Goal: Task Accomplishment & Management: Use online tool/utility

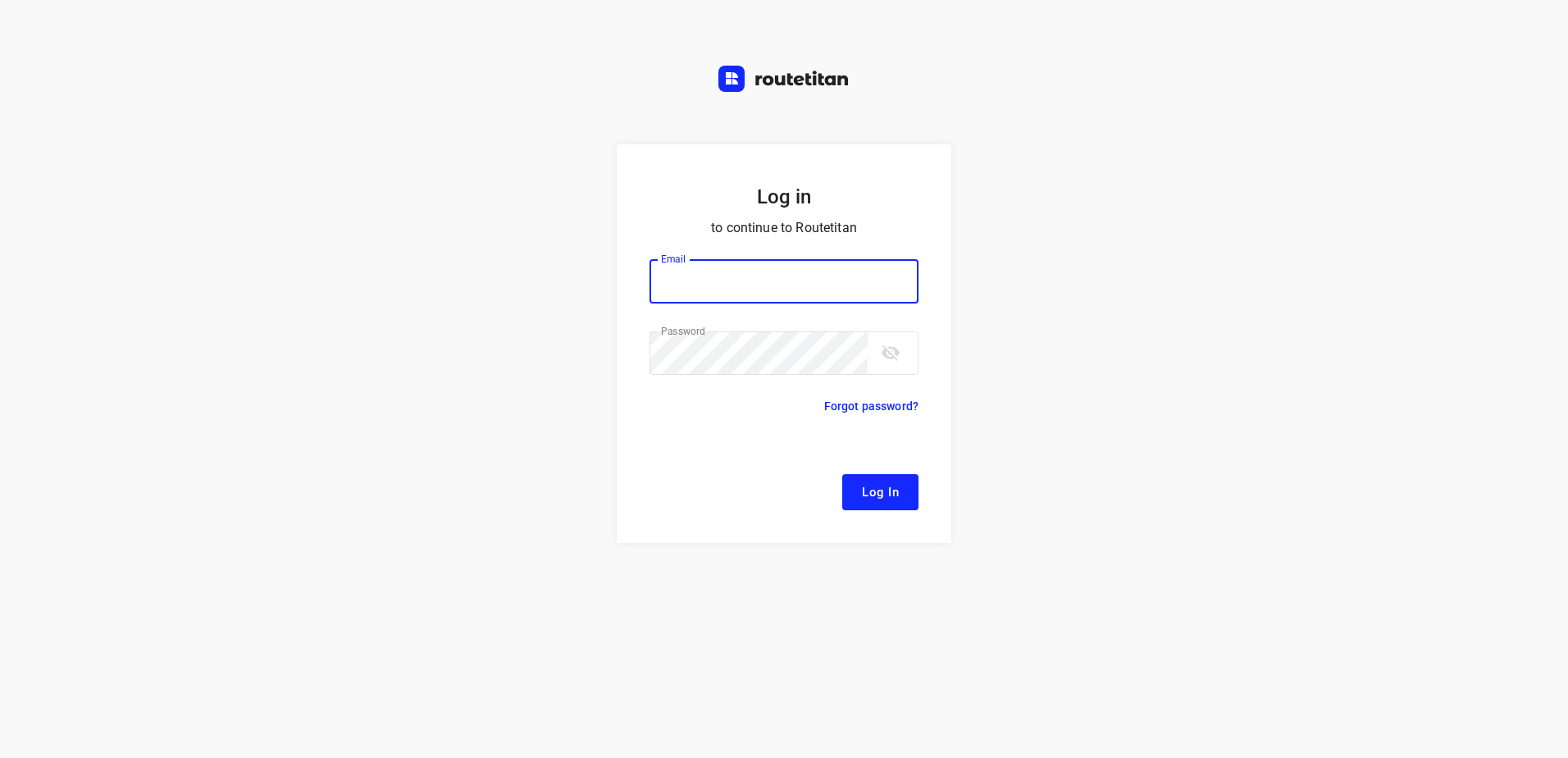
type input "[EMAIL_ADDRESS][DOMAIN_NAME]"
click at [852, 472] on form "Log in to continue to Routetitan Email [EMAIL_ADDRESS][DOMAIN_NAME] Email ​ Pas…" at bounding box center [783, 344] width 334 height 399
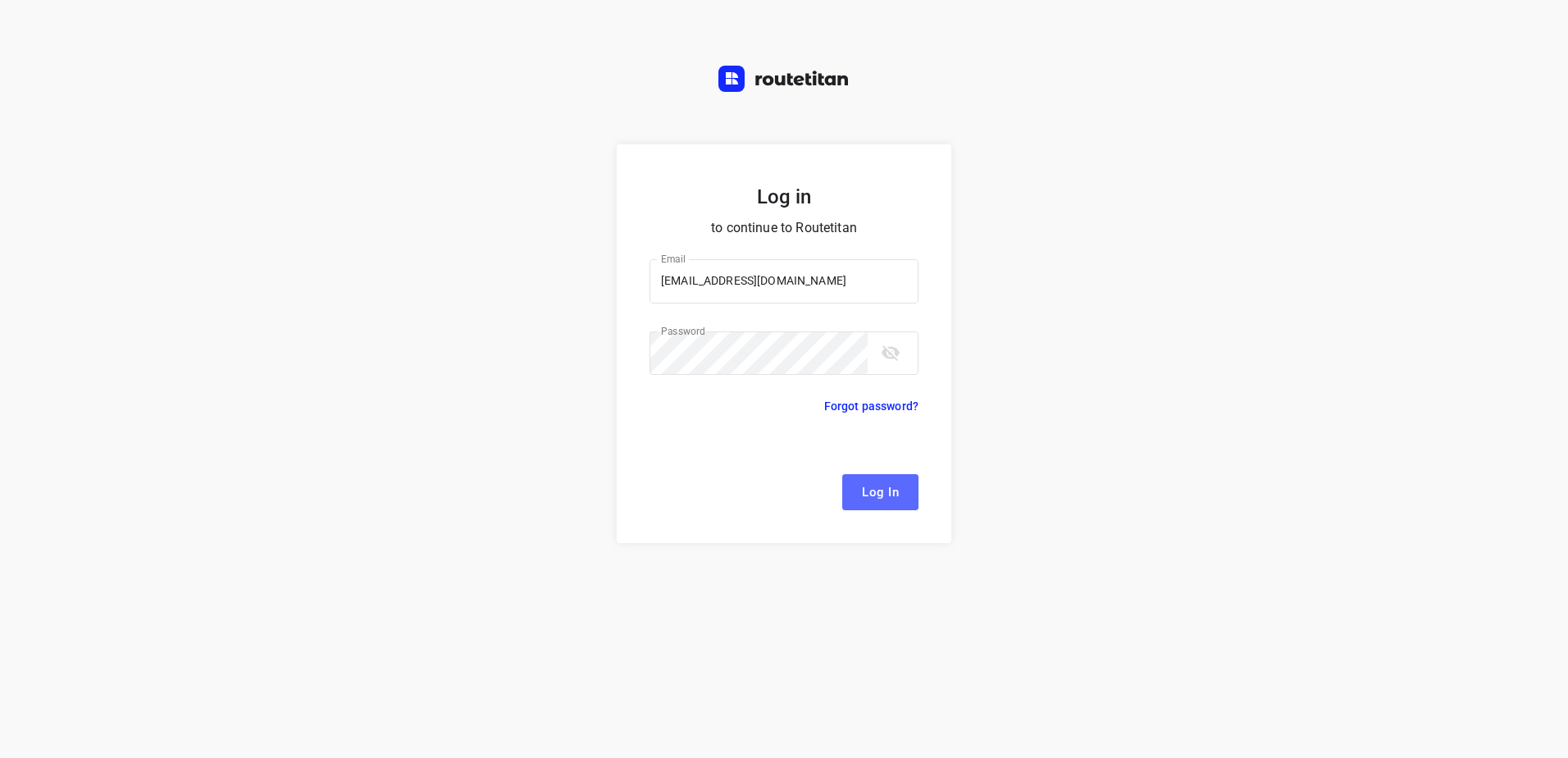
click at [861, 486] on button "Log In" at bounding box center [880, 492] width 77 height 36
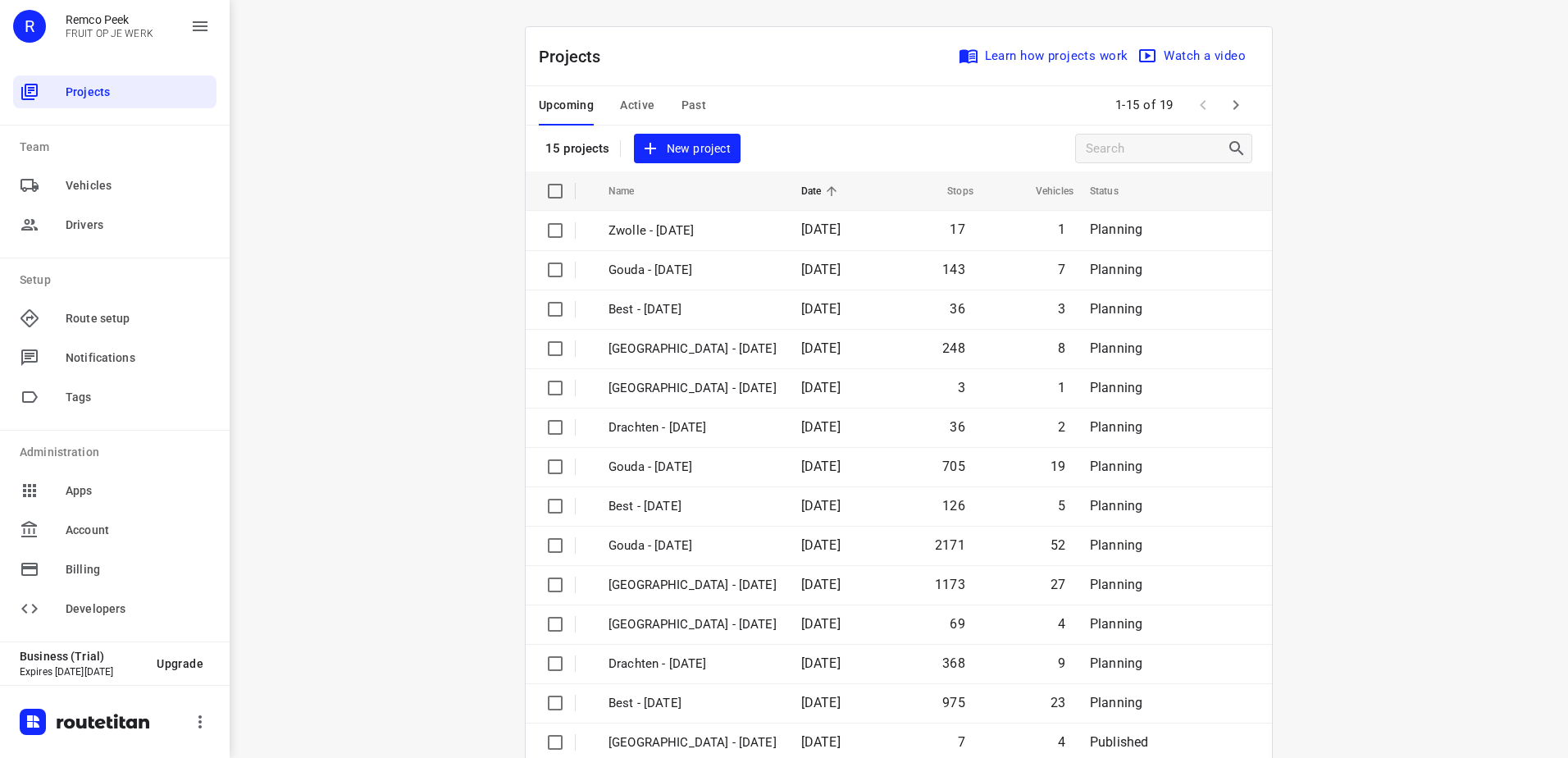
click at [652, 107] on div "Upcoming Active Past" at bounding box center [635, 106] width 193 height 40
click at [620, 100] on span "Active" at bounding box center [637, 106] width 34 height 21
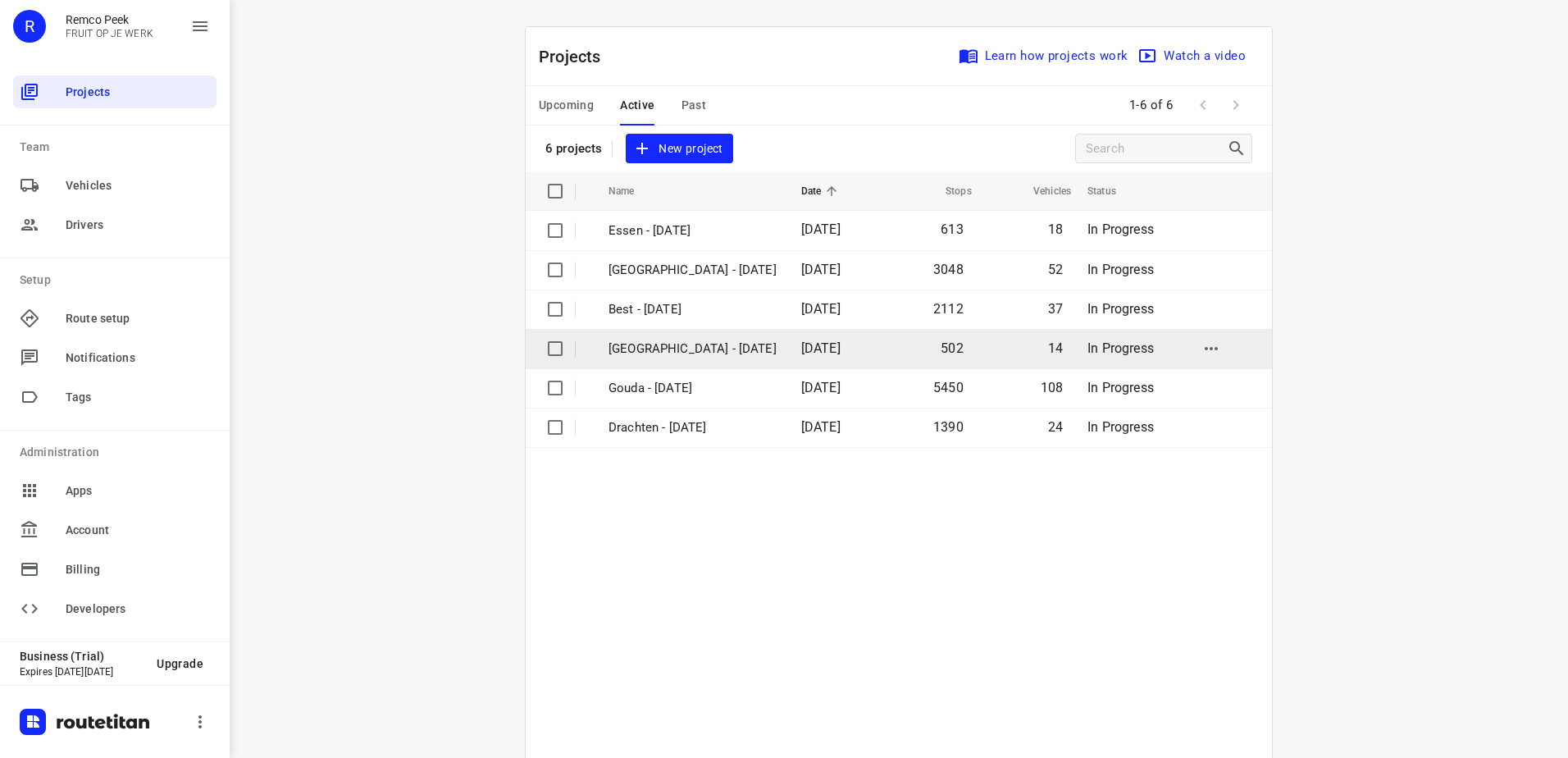
click at [637, 348] on p "[GEOGRAPHIC_DATA] - [DATE]" at bounding box center [693, 349] width 168 height 19
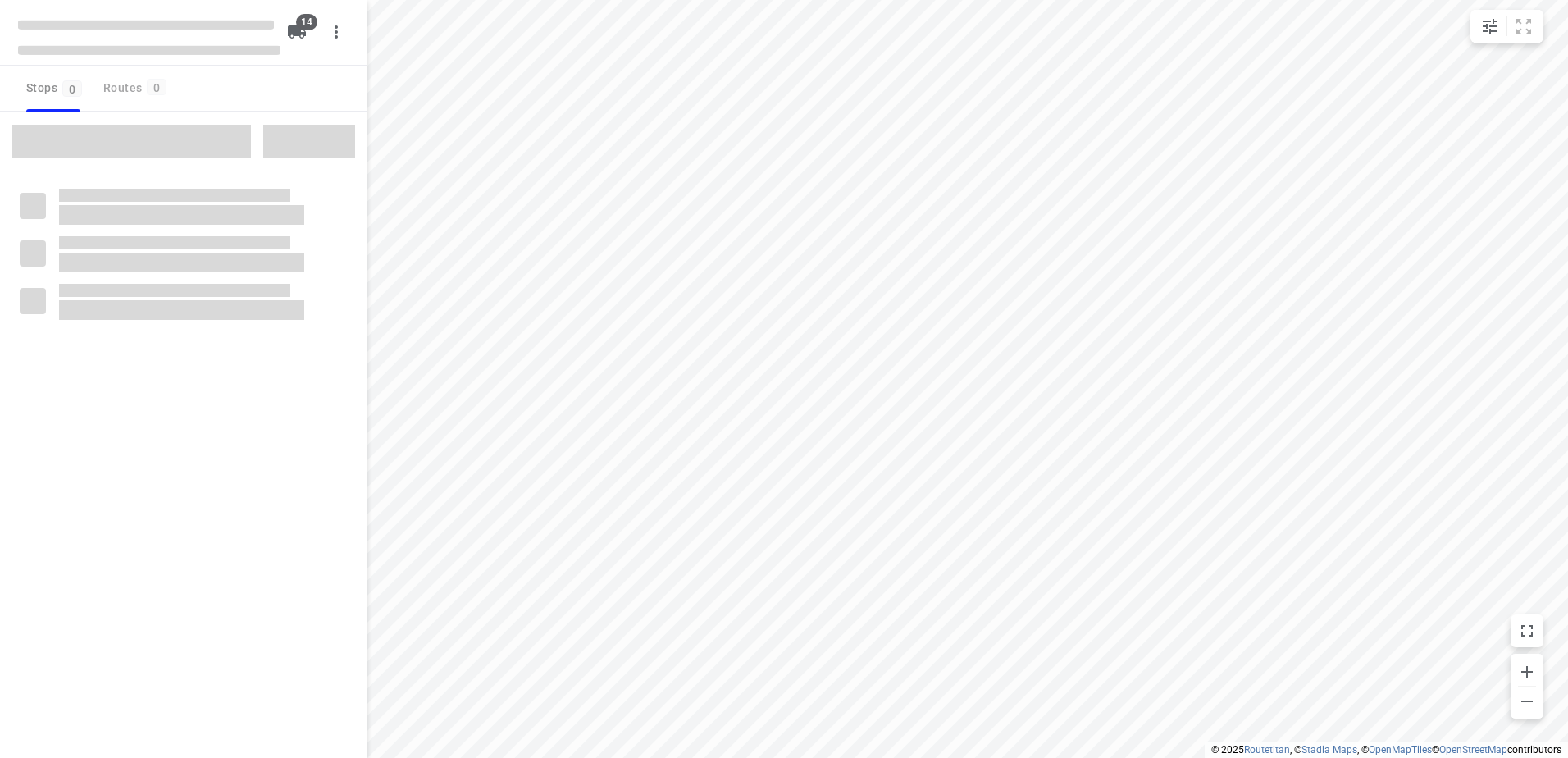
checkbox input "true"
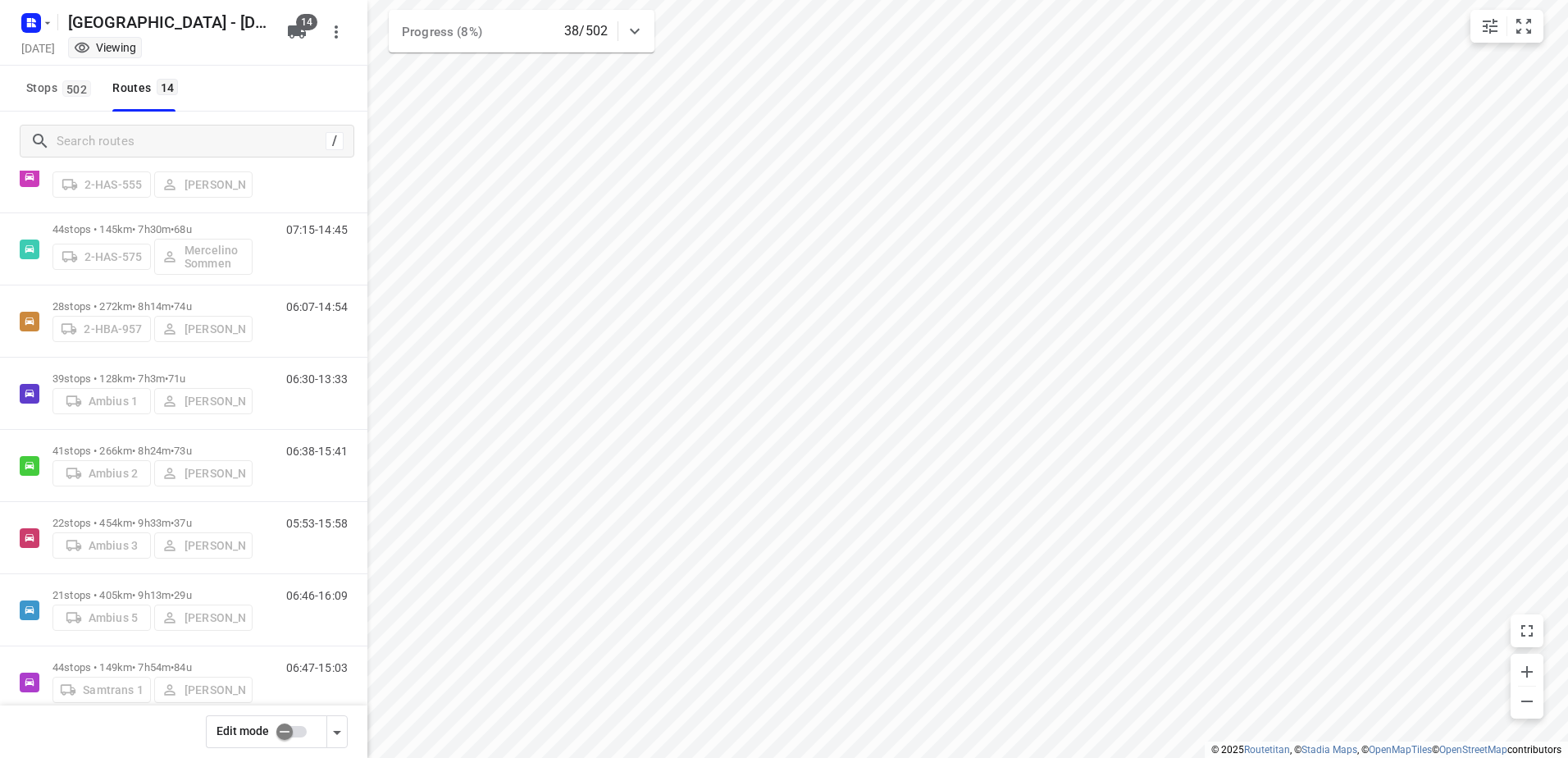
scroll to position [37, 0]
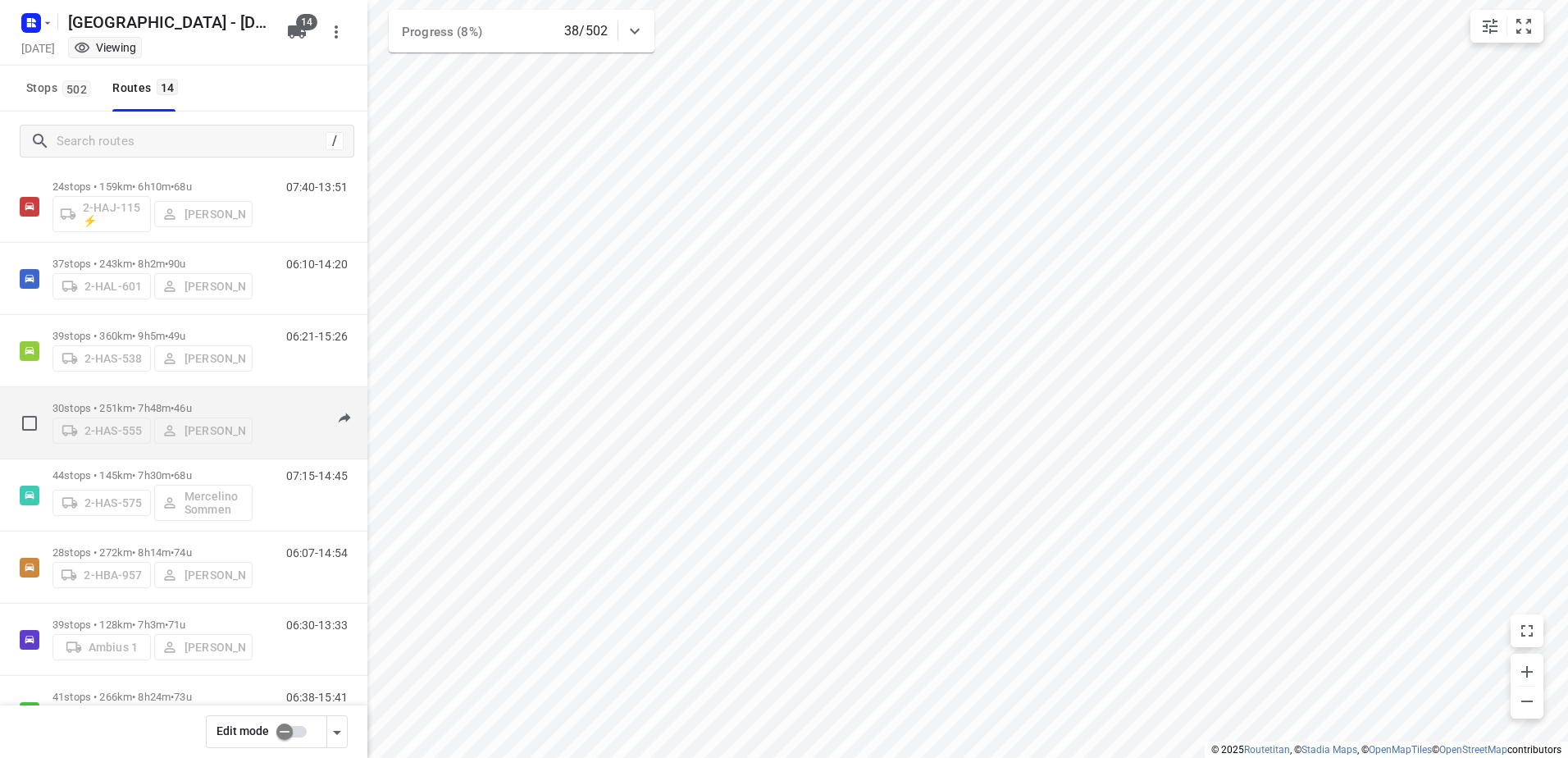
click at [212, 419] on div "2-HAS-555 [PERSON_NAME]" at bounding box center [152, 429] width 200 height 29
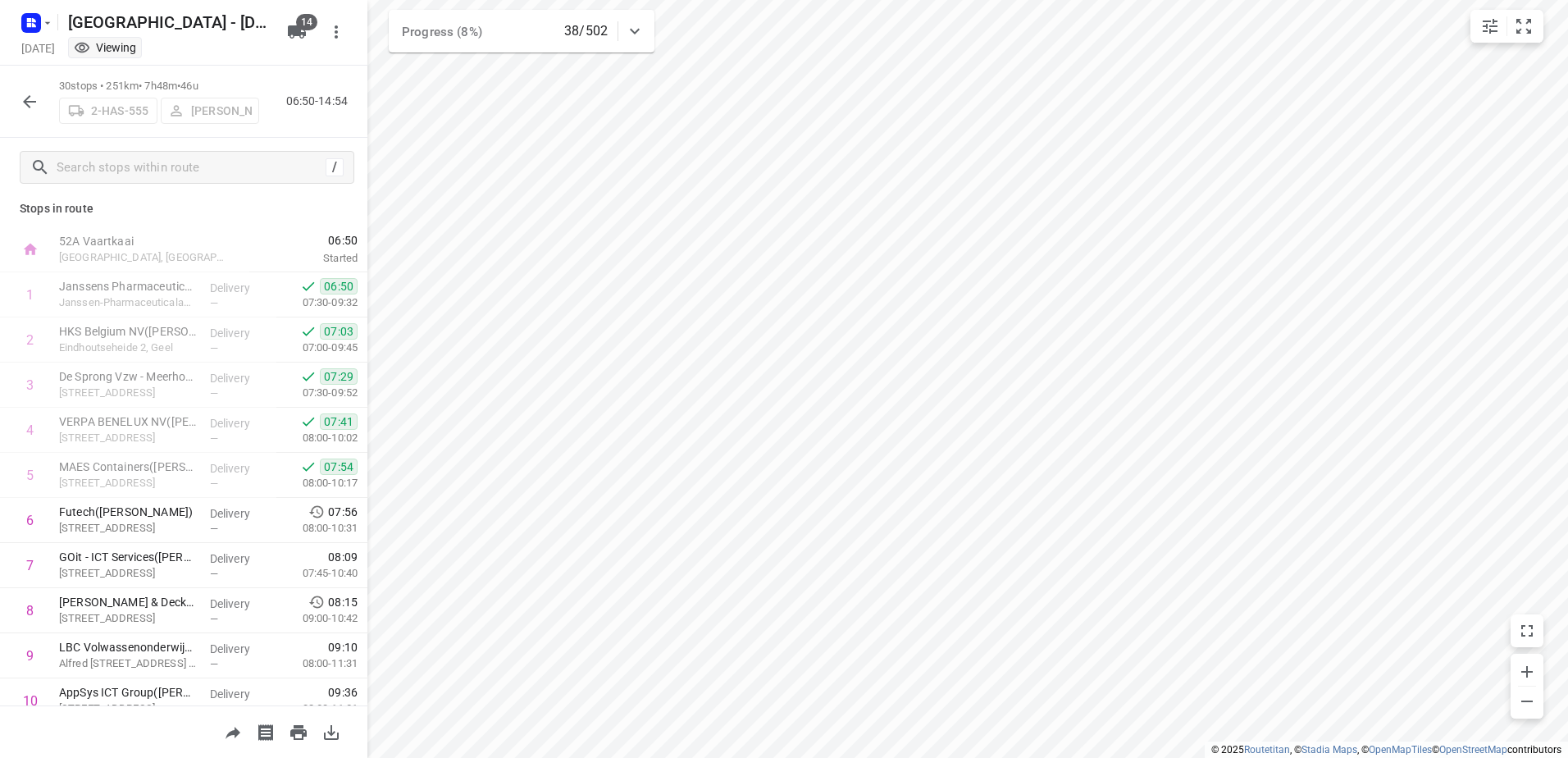
scroll to position [0, 0]
click at [23, 113] on button "button" at bounding box center [29, 101] width 33 height 33
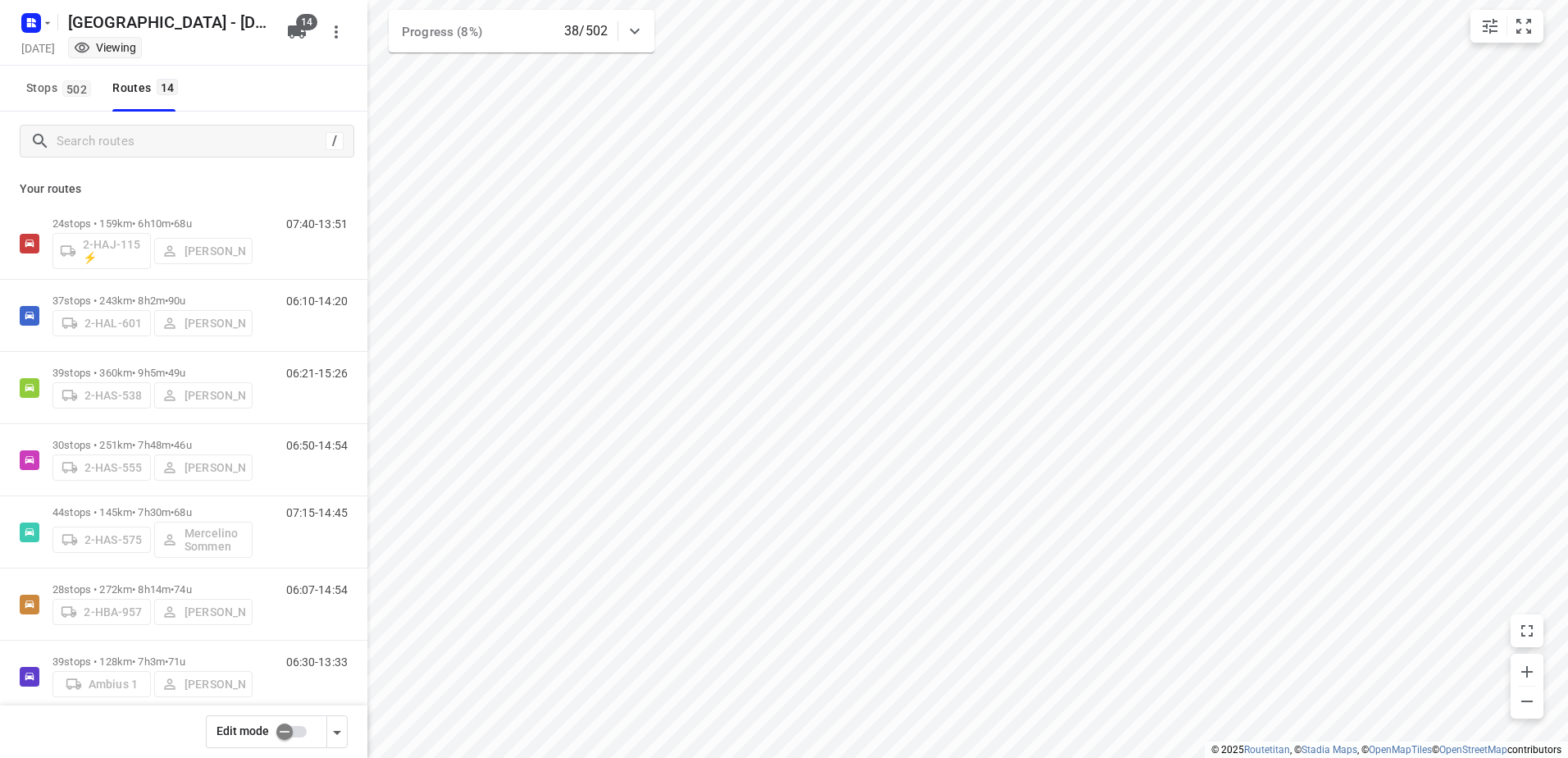
click at [291, 731] on input "checkbox" at bounding box center [285, 731] width 94 height 31
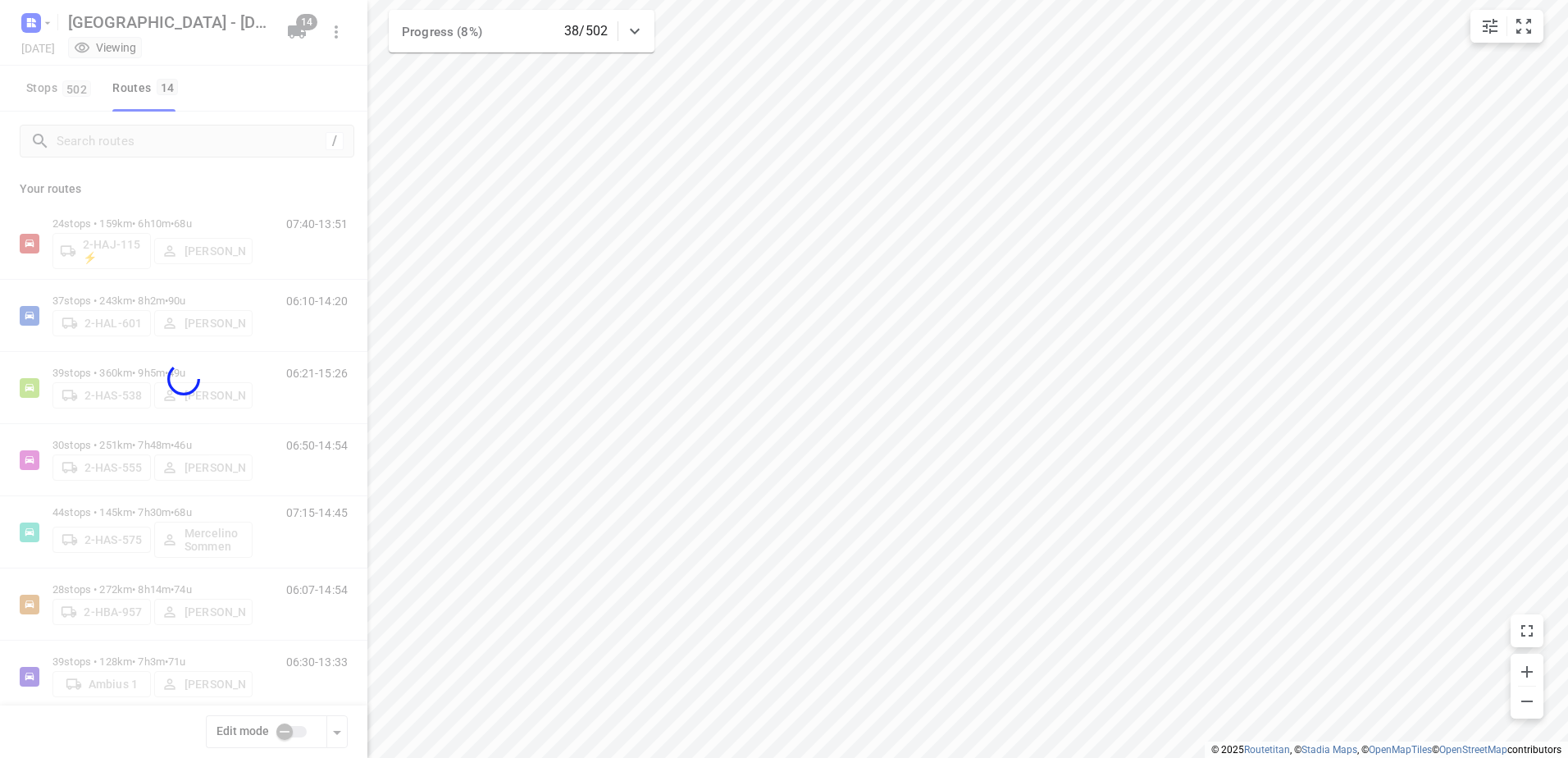
checkbox input "true"
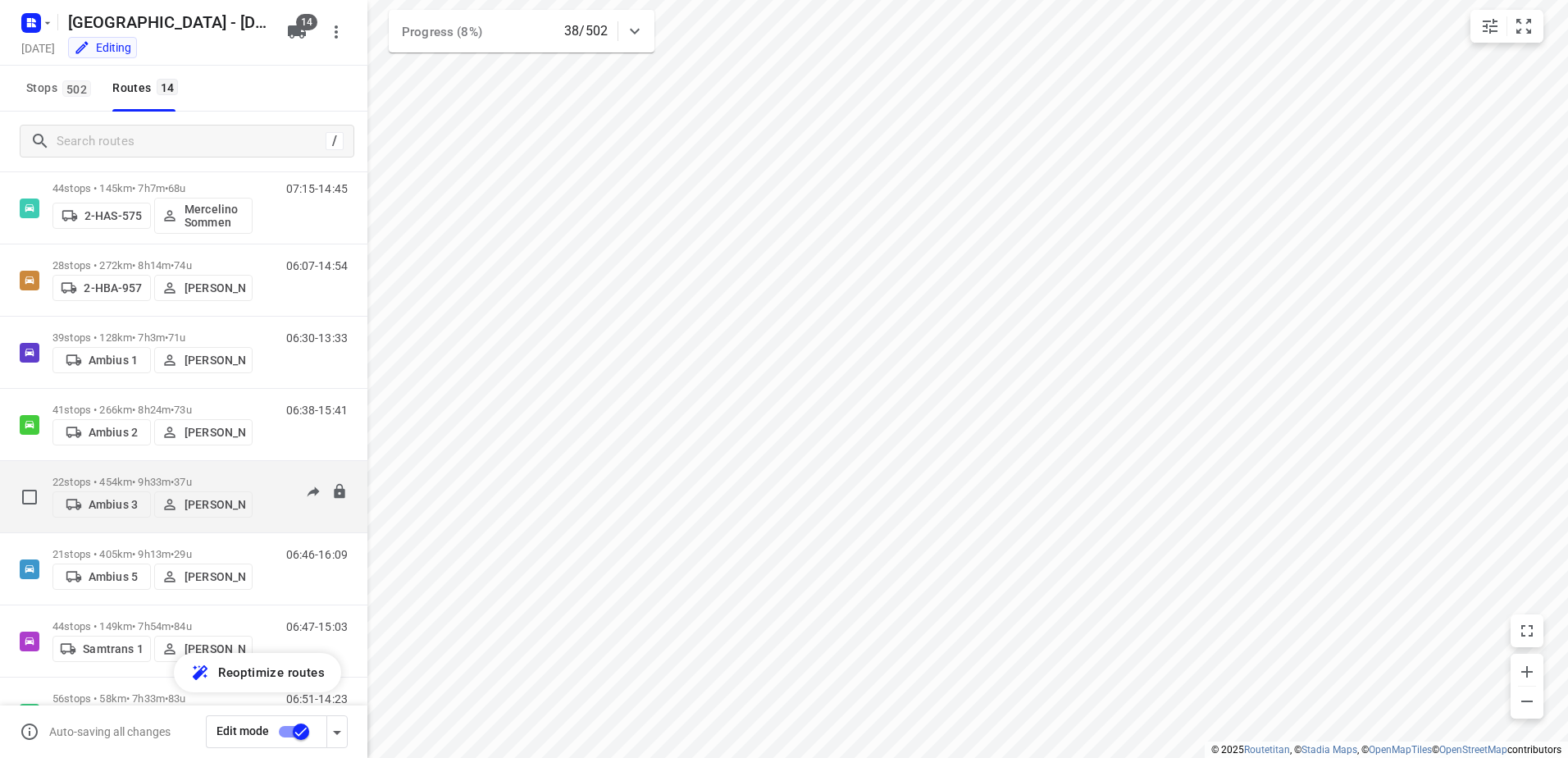
scroll to position [328, 0]
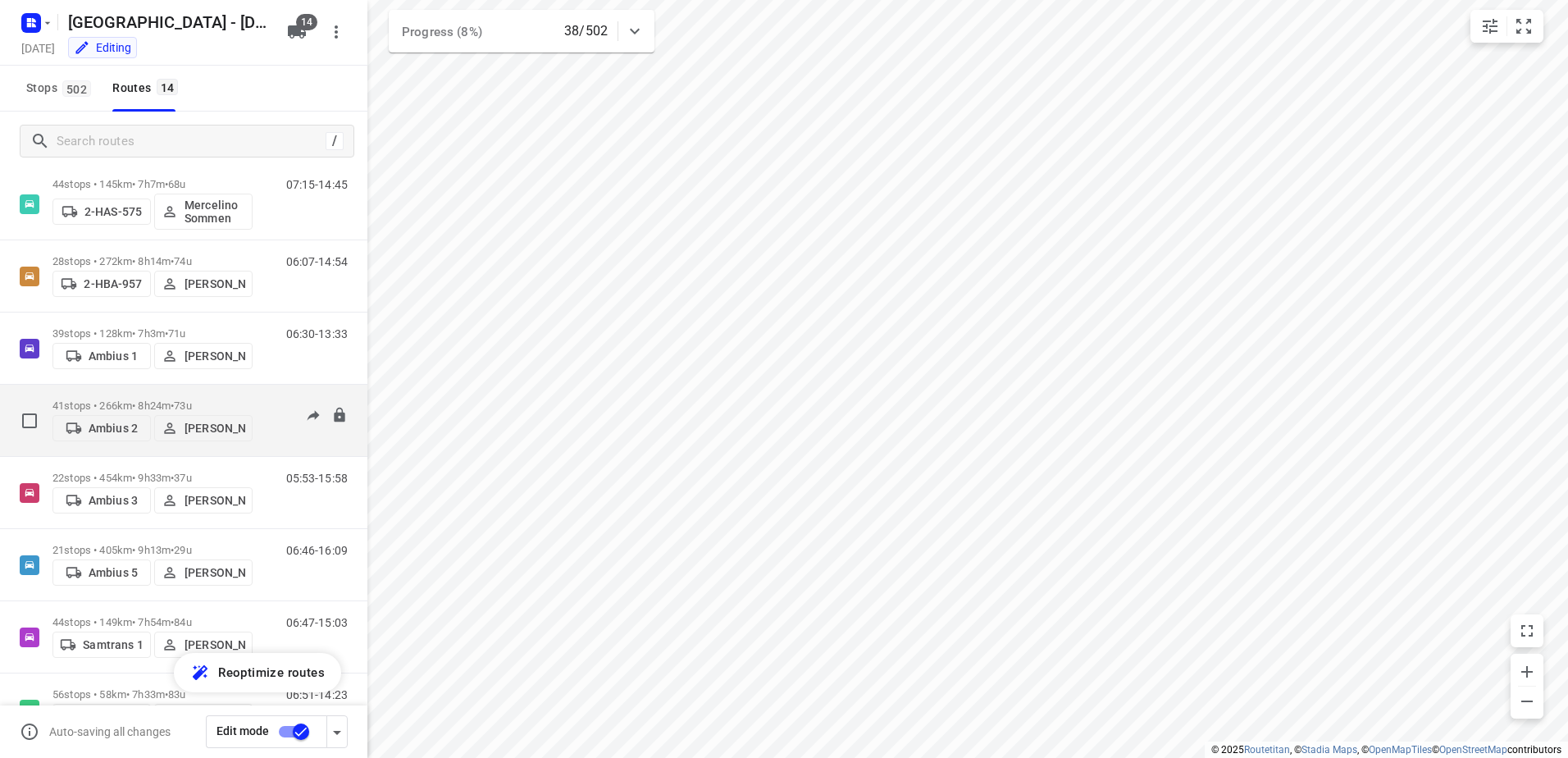
click at [218, 424] on p "[PERSON_NAME]" at bounding box center [215, 427] width 61 height 13
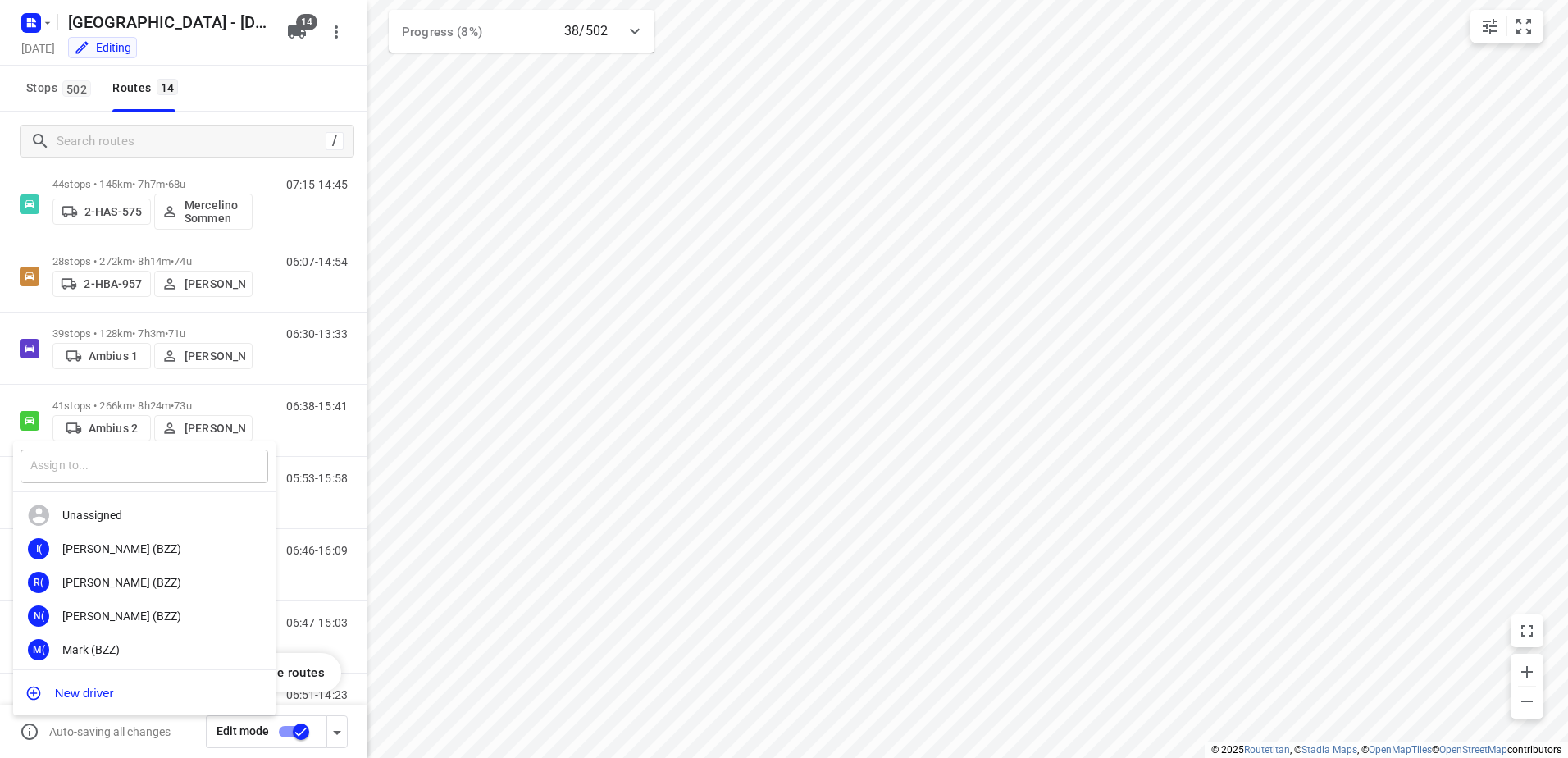
click at [175, 453] on input "text" at bounding box center [144, 466] width 248 height 34
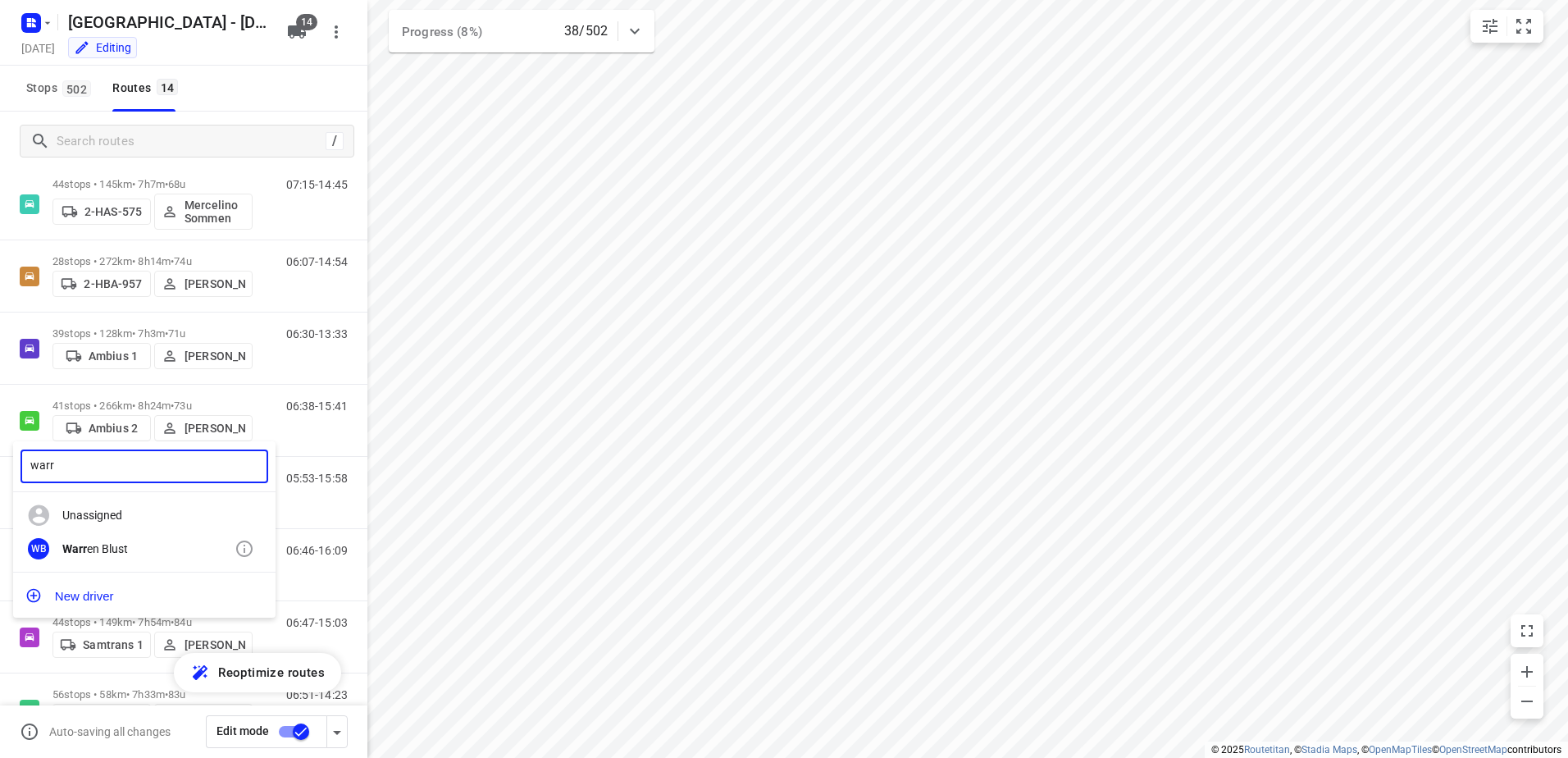
type input "warr"
click at [124, 544] on div "Warr en Blust" at bounding box center [149, 548] width 172 height 13
